Goal: Find specific page/section: Find specific page/section

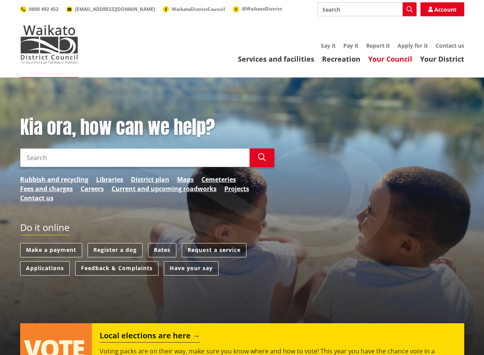
click at [381, 58] on link "Your Council" at bounding box center [390, 58] width 44 height 9
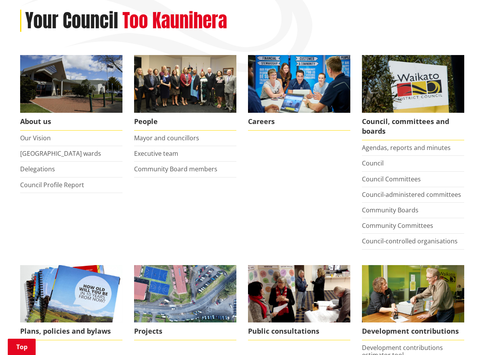
scroll to position [116, 0]
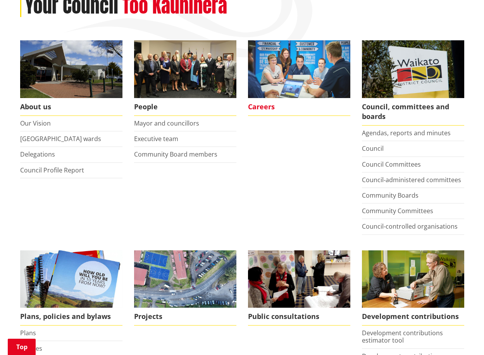
click at [269, 106] on span "Careers" at bounding box center [299, 107] width 102 height 18
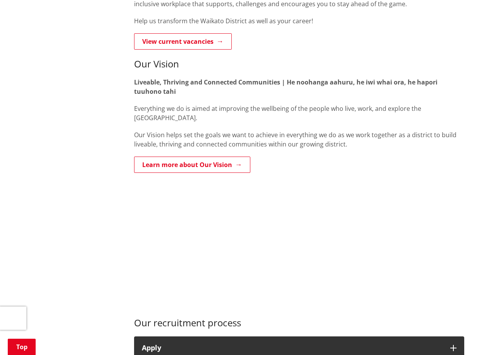
scroll to position [194, 0]
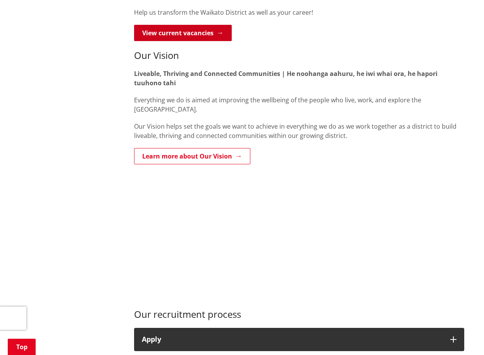
click at [219, 41] on link "View current vacancies" at bounding box center [183, 33] width 98 height 16
